Goal: Obtain resource: Obtain resource

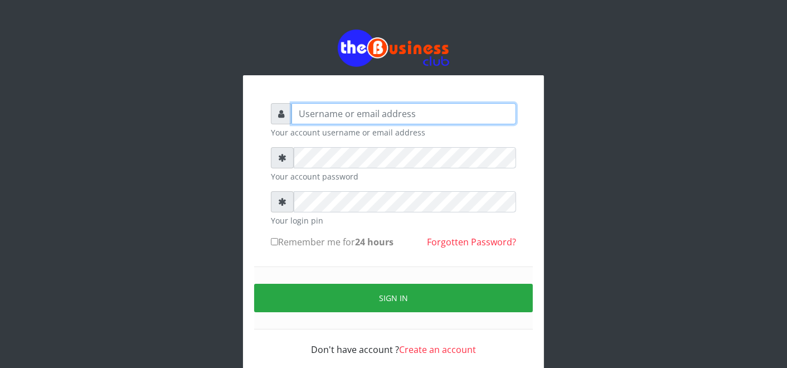
click at [387, 112] on input "text" at bounding box center [404, 113] width 225 height 21
type input "father"
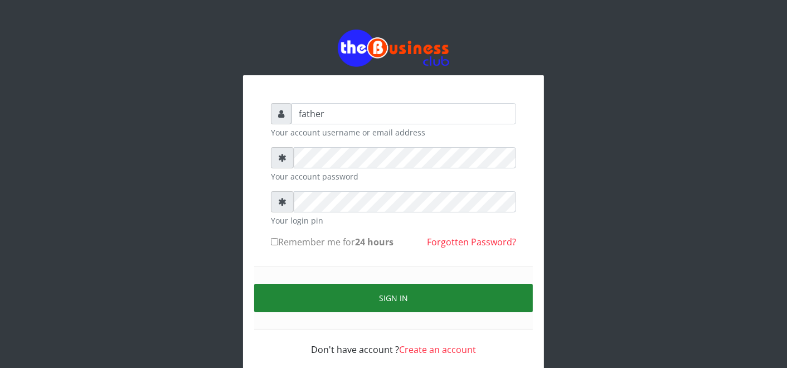
click at [398, 291] on button "Sign in" at bounding box center [393, 298] width 279 height 28
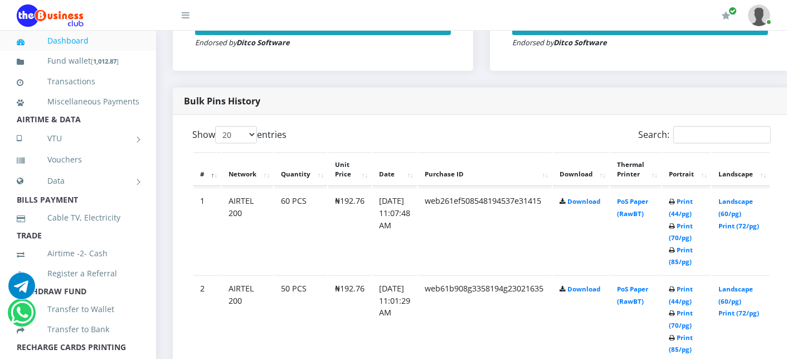
scroll to position [520, 0]
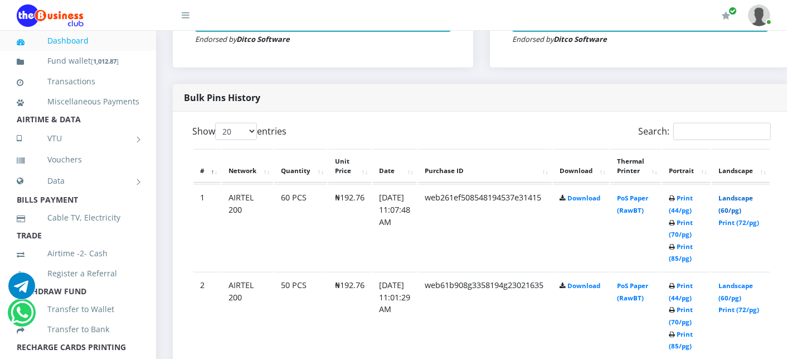
click at [750, 197] on link "Landscape (60/pg)" at bounding box center [736, 203] width 35 height 21
click at [693, 285] on link "Print (44/pg)" at bounding box center [681, 291] width 24 height 21
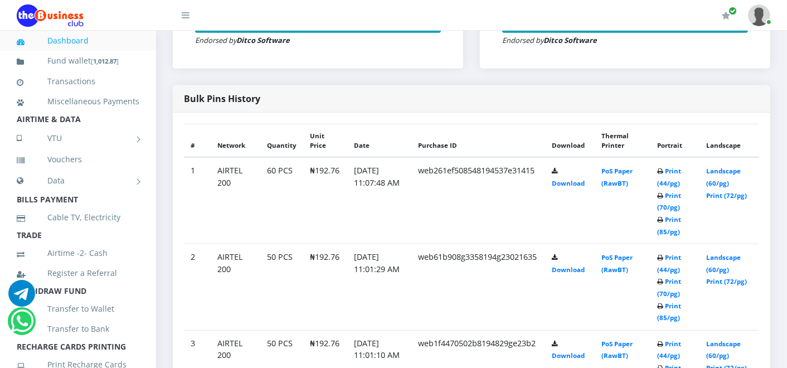
scroll to position [516, 0]
click at [728, 255] on link "Landscape (60/pg)" at bounding box center [724, 263] width 35 height 21
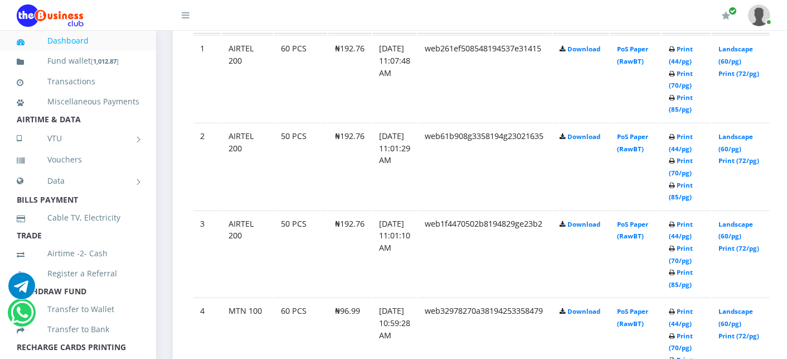
scroll to position [694, 0]
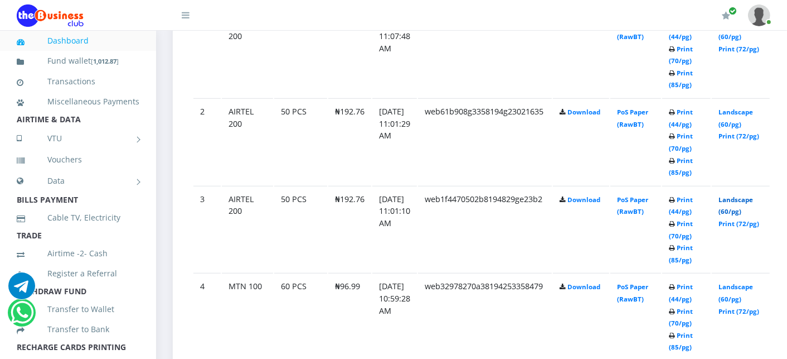
click at [740, 197] on link "Landscape (60/pg)" at bounding box center [736, 205] width 35 height 21
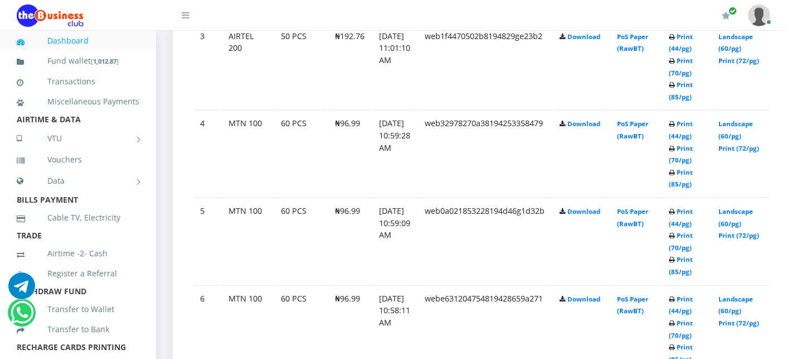
scroll to position [867, 0]
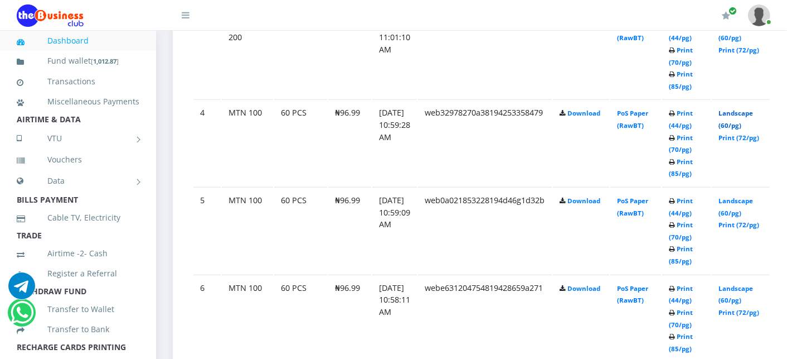
click at [738, 112] on link "Landscape (60/pg)" at bounding box center [736, 119] width 35 height 21
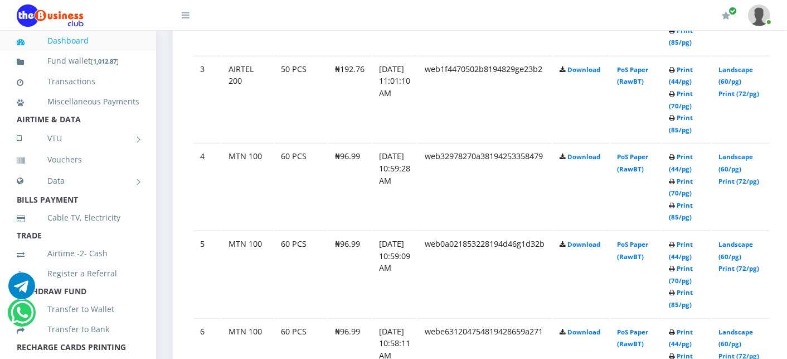
scroll to position [867, 0]
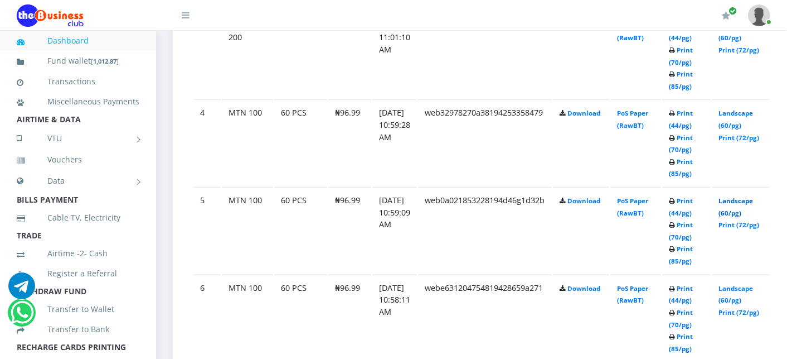
click at [737, 199] on link "Landscape (60/pg)" at bounding box center [736, 206] width 35 height 21
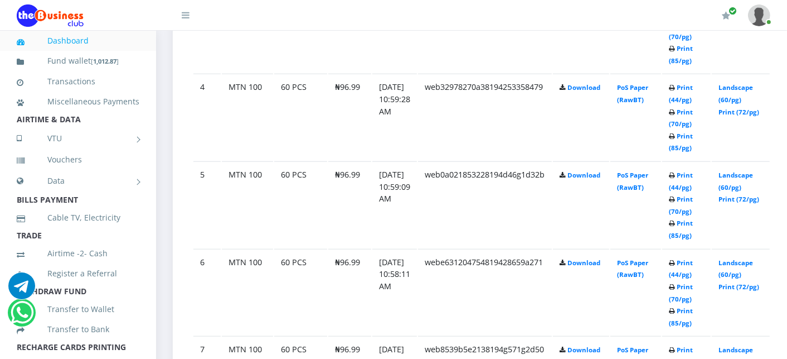
scroll to position [867, 0]
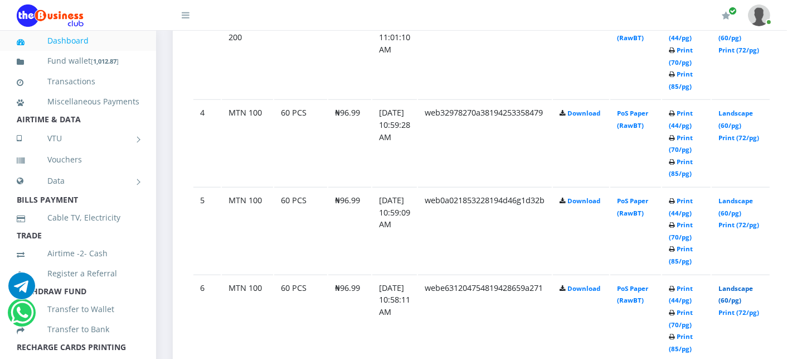
click at [751, 285] on link "Landscape (60/pg)" at bounding box center [736, 294] width 35 height 21
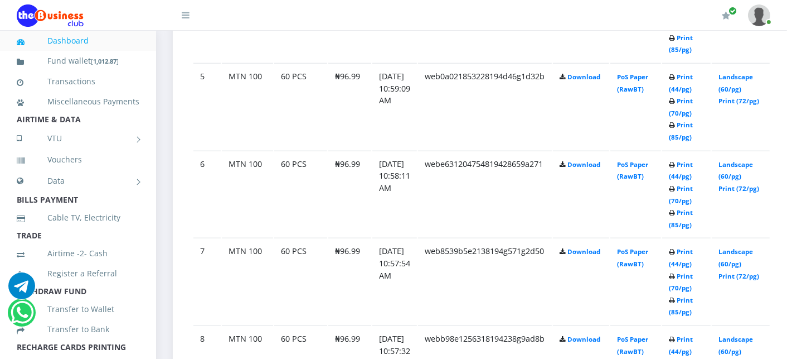
scroll to position [1016, 0]
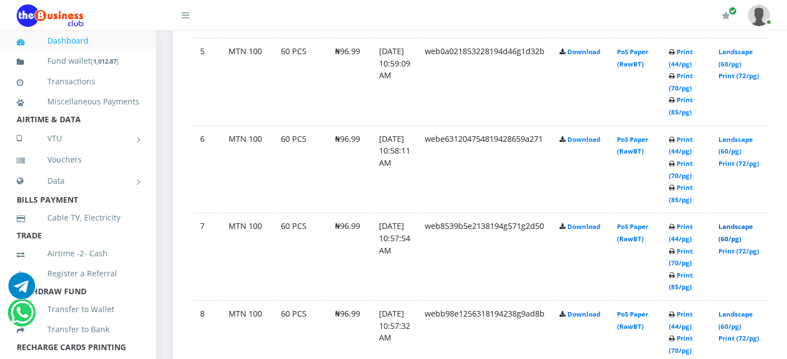
click at [746, 224] on link "Landscape (60/pg)" at bounding box center [736, 232] width 35 height 21
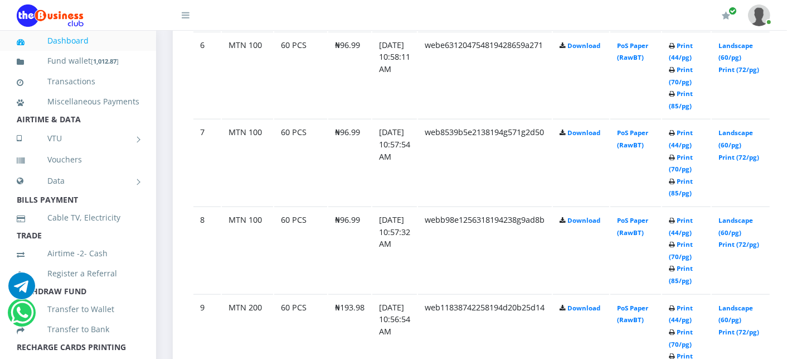
scroll to position [1140, 0]
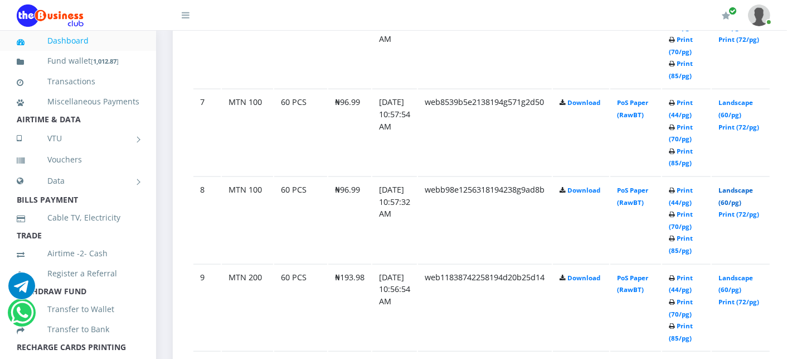
click at [744, 186] on link "Landscape (60/pg)" at bounding box center [736, 196] width 35 height 21
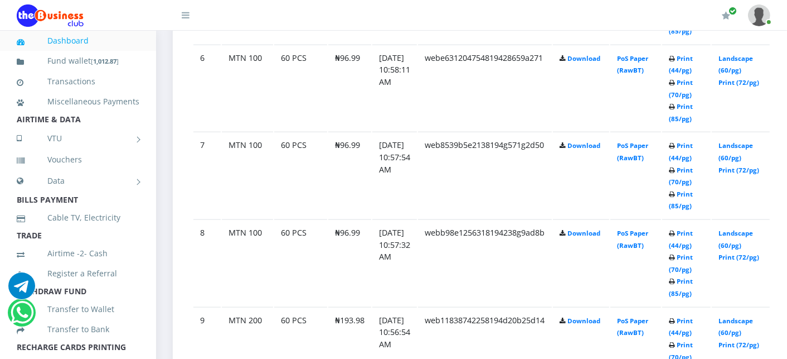
scroll to position [1140, 0]
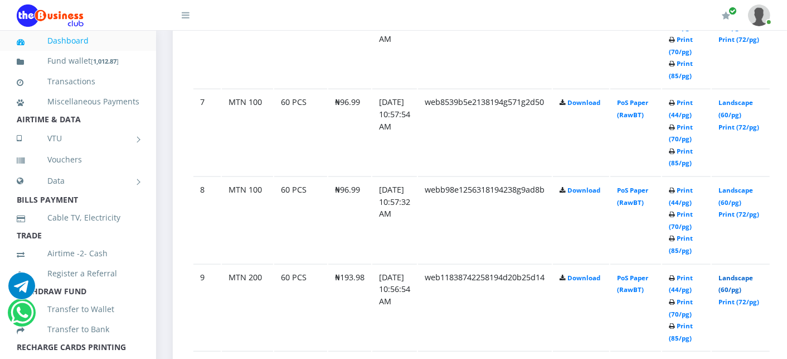
click at [746, 274] on link "Landscape (60/pg)" at bounding box center [736, 283] width 35 height 21
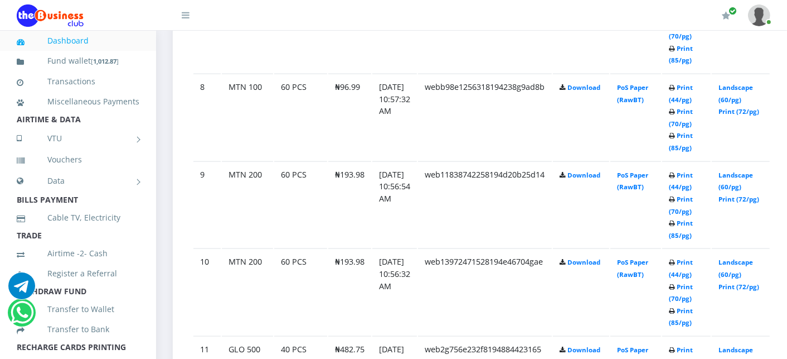
scroll to position [1264, 0]
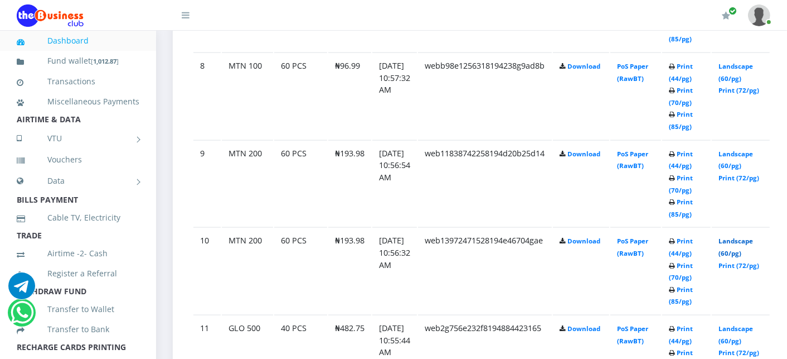
click at [742, 236] on link "Landscape (60/pg)" at bounding box center [736, 246] width 35 height 21
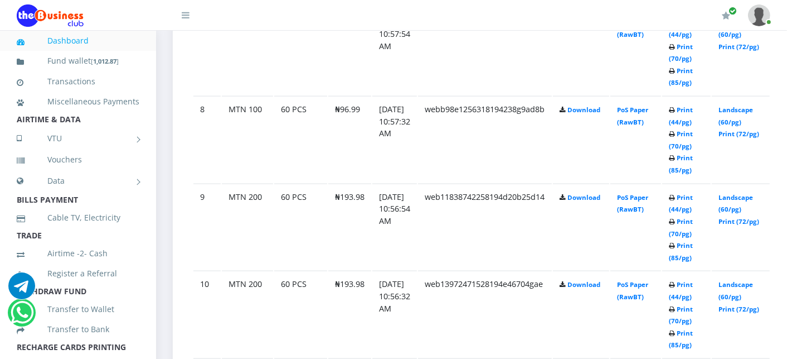
click at [642, 232] on td "PoS Paper (RawBT)" at bounding box center [636, 226] width 51 height 86
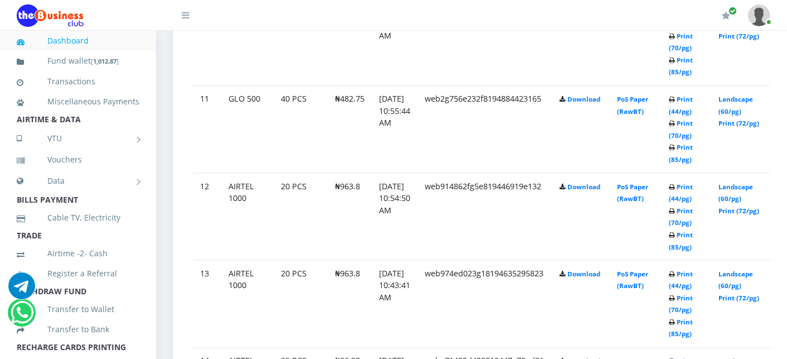
scroll to position [1468, 0]
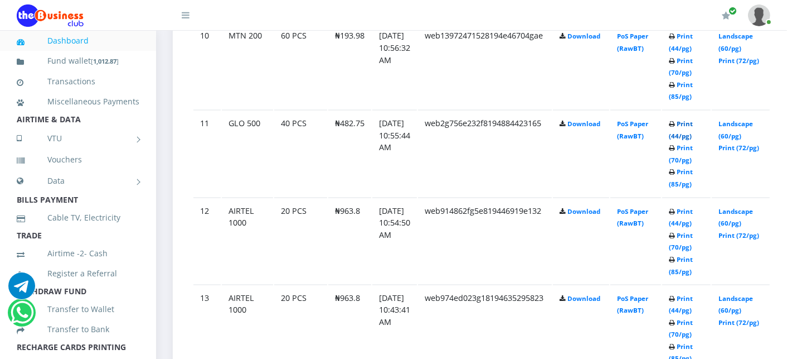
click at [693, 119] on link "Print (44/pg)" at bounding box center [681, 129] width 24 height 21
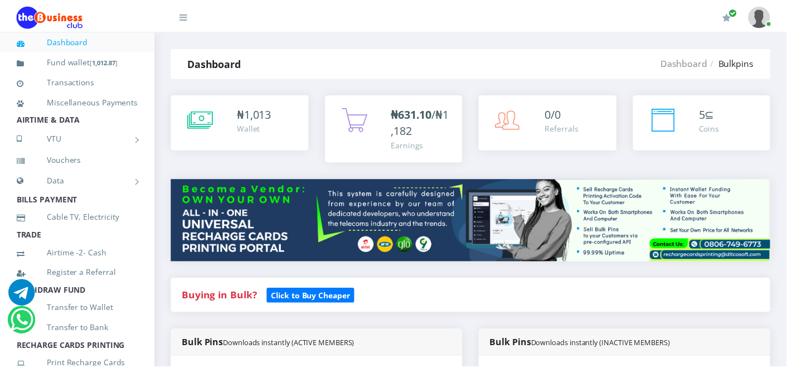
scroll to position [1468, 0]
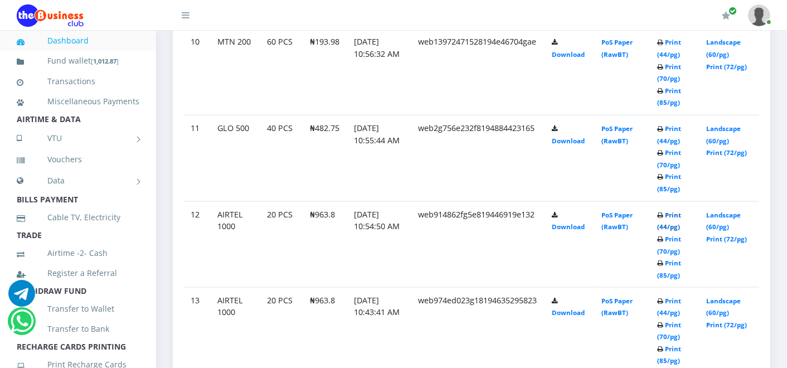
click at [681, 214] on link "Print (44/pg)" at bounding box center [669, 221] width 24 height 21
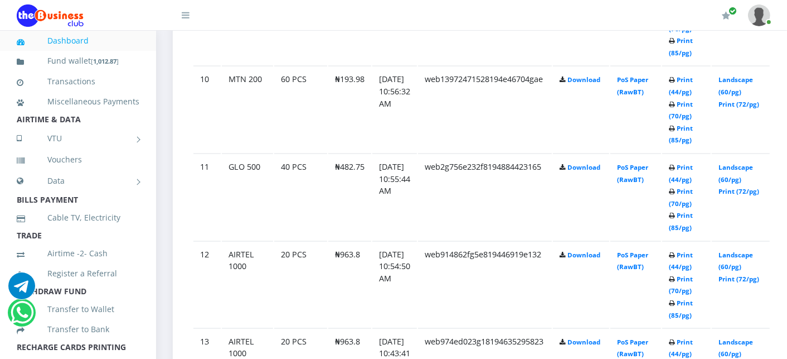
scroll to position [1468, 0]
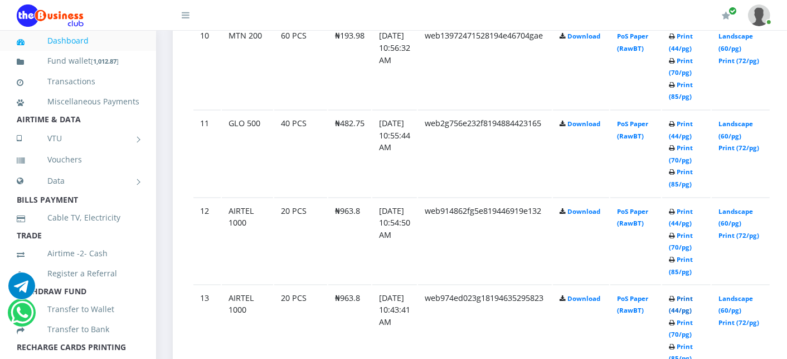
click at [689, 294] on link "Print (44/pg)" at bounding box center [681, 304] width 24 height 21
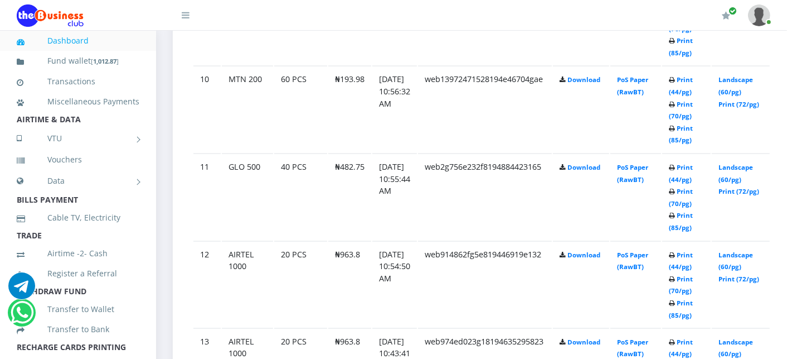
scroll to position [1468, 0]
